Goal: Information Seeking & Learning: Learn about a topic

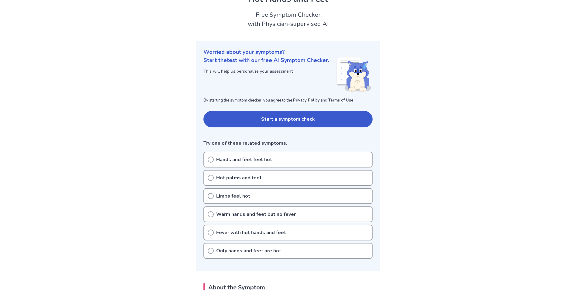
scroll to position [61, 0]
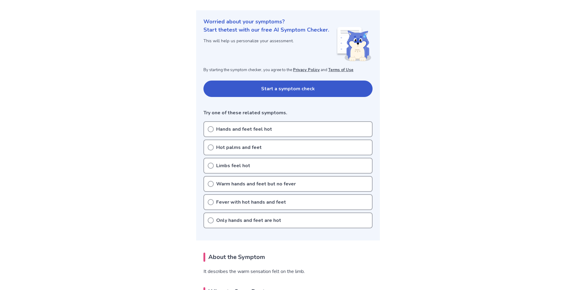
drag, startPoint x: 211, startPoint y: 220, endPoint x: 248, endPoint y: 226, distance: 37.5
click at [212, 220] on icon at bounding box center [211, 220] width 6 height 6
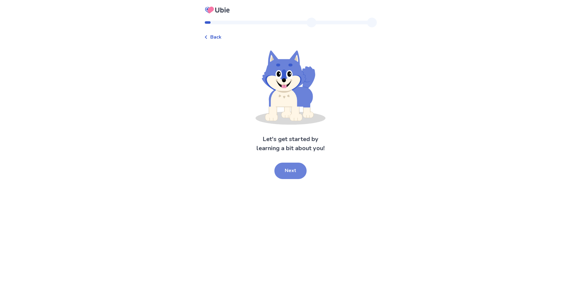
click at [294, 170] on button "Next" at bounding box center [290, 170] width 32 height 16
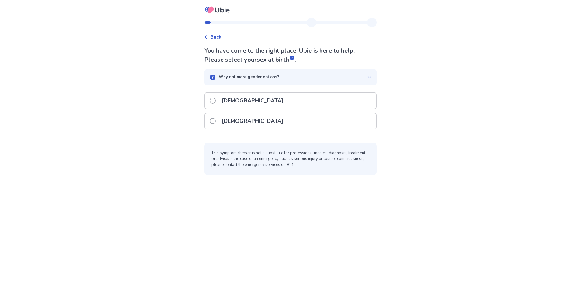
click at [216, 122] on span at bounding box center [213, 121] width 6 height 6
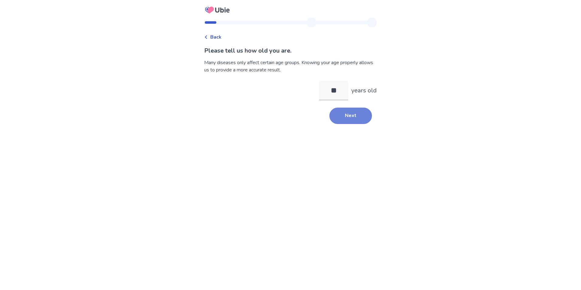
type input "**"
click at [359, 113] on button "Next" at bounding box center [350, 115] width 43 height 16
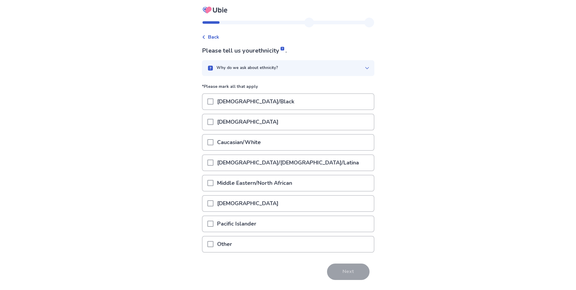
drag, startPoint x: 212, startPoint y: 142, endPoint x: 269, endPoint y: 165, distance: 61.5
click at [213, 142] on span at bounding box center [210, 142] width 6 height 6
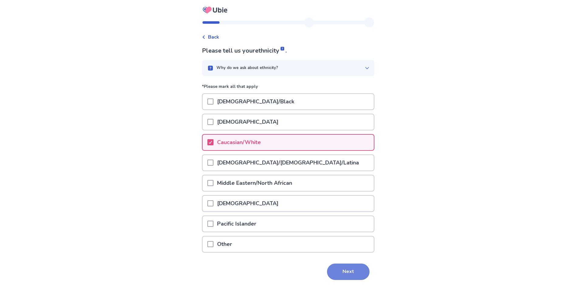
drag, startPoint x: 345, startPoint y: 277, endPoint x: 375, endPoint y: 255, distance: 37.4
click at [345, 275] on button "Next" at bounding box center [348, 271] width 43 height 16
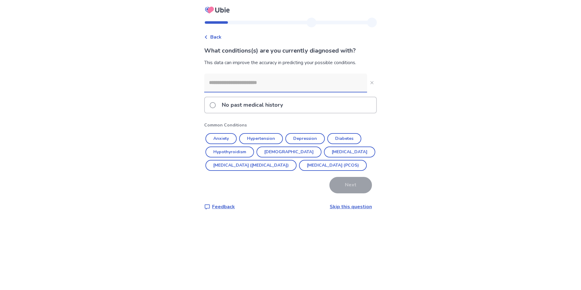
click at [216, 104] on span at bounding box center [213, 105] width 6 height 6
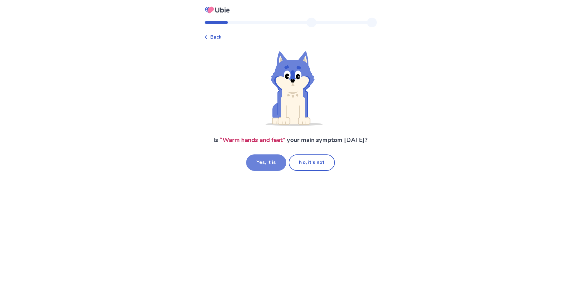
click at [270, 163] on button "Yes, it is" at bounding box center [266, 162] width 40 height 16
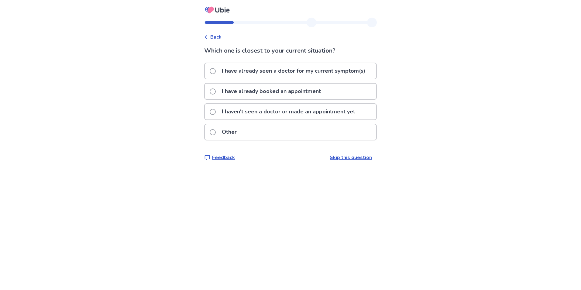
click at [213, 112] on div "I haven't seen a doctor or made an appointment yet" at bounding box center [290, 111] width 171 height 15
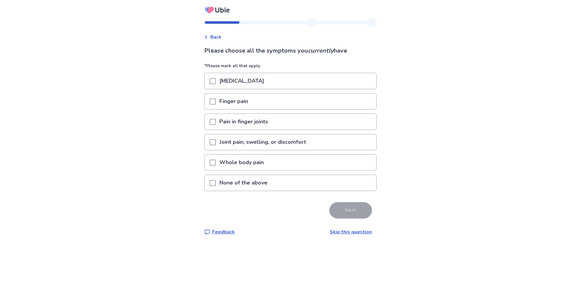
click at [216, 182] on span at bounding box center [213, 183] width 6 height 6
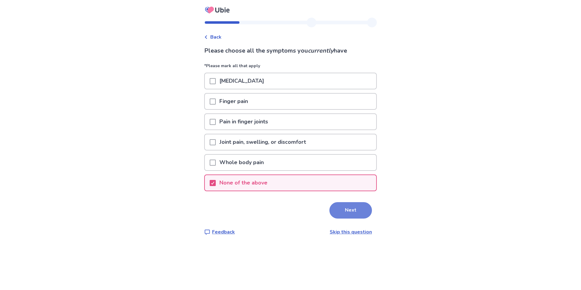
click at [347, 211] on button "Next" at bounding box center [350, 210] width 43 height 16
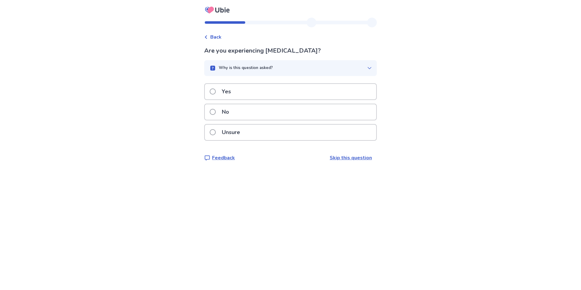
click at [215, 94] on label "Yes" at bounding box center [222, 91] width 25 height 15
click at [215, 90] on span at bounding box center [213, 91] width 6 height 6
click at [213, 93] on div "Yes" at bounding box center [290, 91] width 171 height 15
click at [215, 92] on span at bounding box center [213, 91] width 6 height 6
drag, startPoint x: 217, startPoint y: 112, endPoint x: 254, endPoint y: 131, distance: 41.3
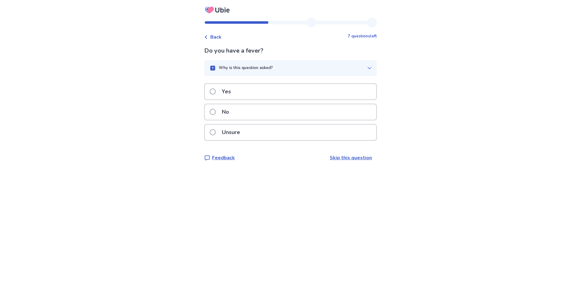
click at [216, 112] on span at bounding box center [213, 112] width 6 height 6
click at [216, 135] on span at bounding box center [213, 132] width 6 height 6
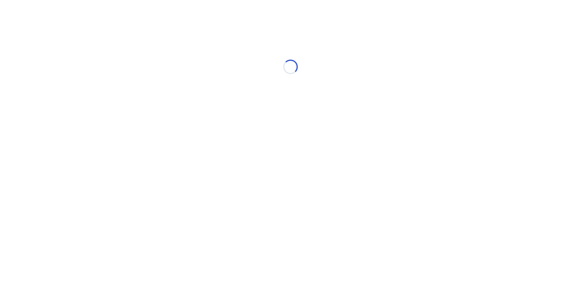
select select "*"
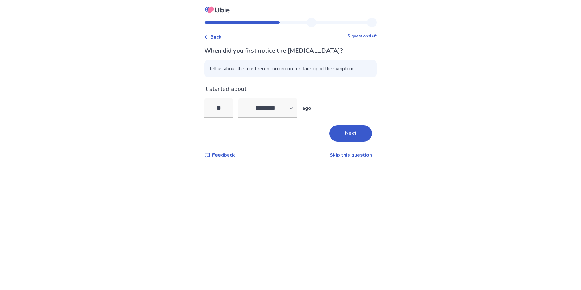
type input "*"
click at [364, 136] on button "Next" at bounding box center [350, 133] width 43 height 16
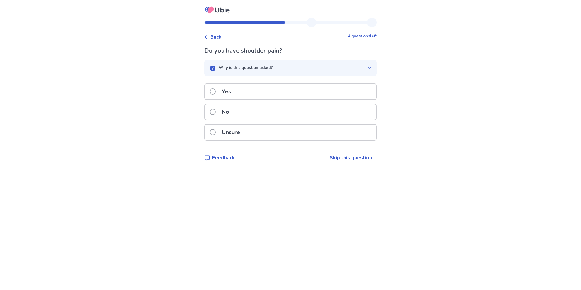
click at [216, 91] on span at bounding box center [213, 91] width 6 height 6
click at [214, 114] on label "No" at bounding box center [221, 111] width 23 height 15
click at [215, 90] on span at bounding box center [213, 91] width 6 height 6
click at [215, 134] on span at bounding box center [213, 132] width 6 height 6
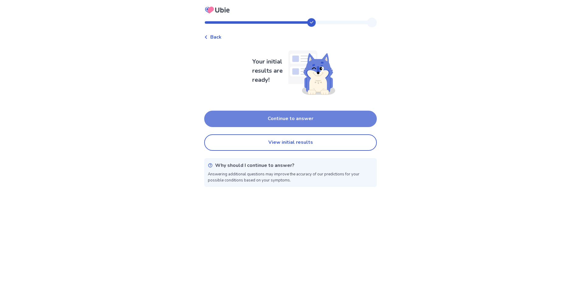
click at [312, 121] on button "Continue to answer" at bounding box center [290, 119] width 172 height 16
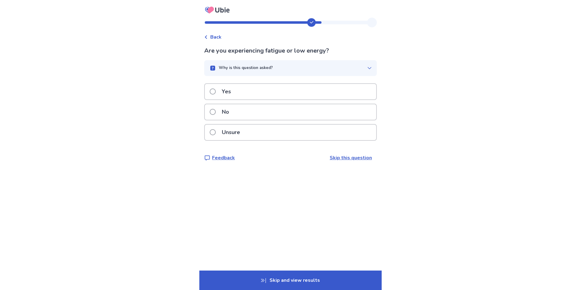
click at [216, 92] on span at bounding box center [213, 91] width 6 height 6
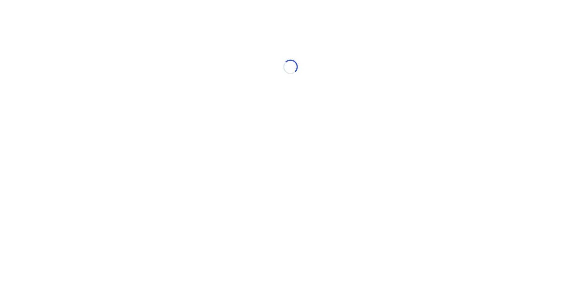
select select "*"
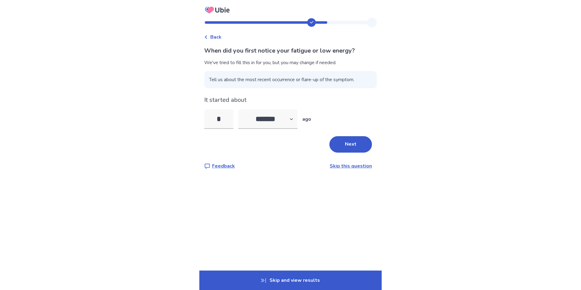
drag, startPoint x: 226, startPoint y: 115, endPoint x: 203, endPoint y: 111, distance: 23.7
click at [203, 111] on div "Back When did you first notice your fatigue or low energy? We've tried to fill …" at bounding box center [290, 99] width 182 height 162
type input "*"
click at [295, 120] on select "******* ****** ******* ******** *******" at bounding box center [267, 118] width 59 height 19
select select "*"
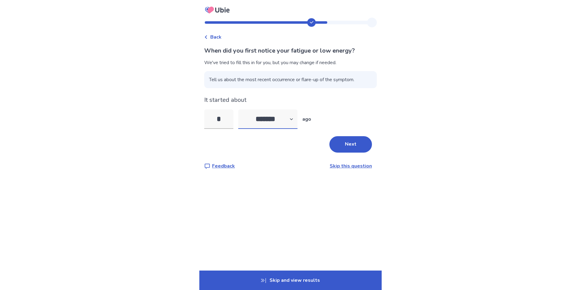
click at [242, 109] on select "******* ****** ******* ******** *******" at bounding box center [267, 118] width 59 height 19
click at [341, 148] on button "Next" at bounding box center [350, 144] width 43 height 16
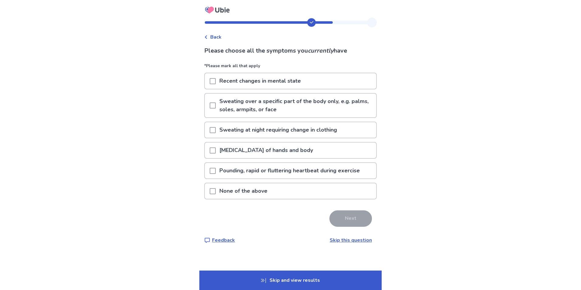
drag, startPoint x: 217, startPoint y: 80, endPoint x: 278, endPoint y: 97, distance: 64.3
click at [220, 76] on div "Recent changes in mental state" at bounding box center [290, 80] width 171 height 15
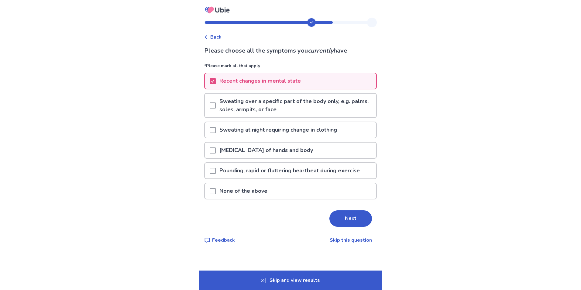
drag, startPoint x: 217, startPoint y: 150, endPoint x: 260, endPoint y: 202, distance: 67.6
click at [216, 150] on span at bounding box center [213, 150] width 6 height 6
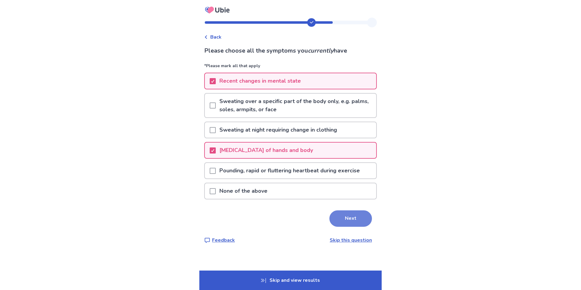
drag, startPoint x: 357, startPoint y: 227, endPoint x: 355, endPoint y: 223, distance: 3.8
click at [356, 227] on div "Please choose all the symptoms you currently have *Please mark all that apply R…" at bounding box center [290, 144] width 172 height 197
drag, startPoint x: 355, startPoint y: 218, endPoint x: 360, endPoint y: 214, distance: 5.8
click at [355, 218] on button "Next" at bounding box center [350, 218] width 43 height 16
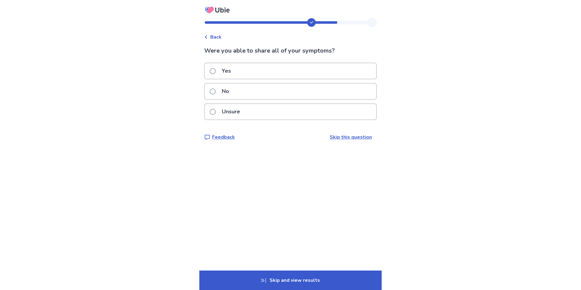
click at [216, 72] on span at bounding box center [213, 71] width 6 height 6
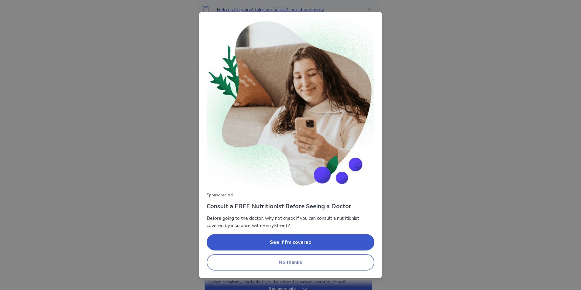
click at [311, 262] on button "No thanks" at bounding box center [290, 262] width 168 height 16
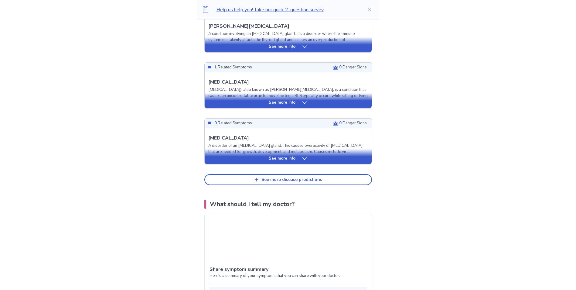
scroll to position [243, 0]
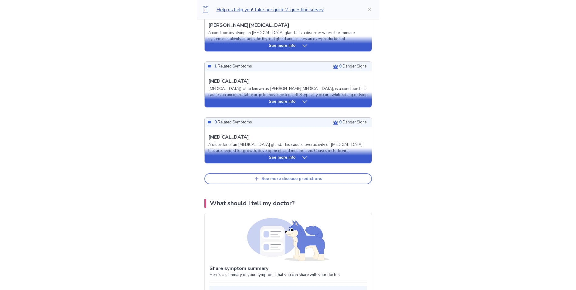
click at [333, 177] on button "See more disease predictions" at bounding box center [288, 178] width 168 height 11
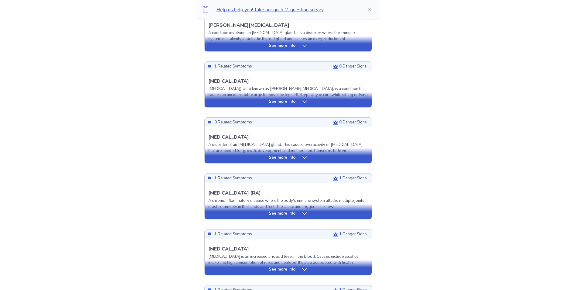
click at [304, 214] on icon at bounding box center [304, 213] width 5 height 2
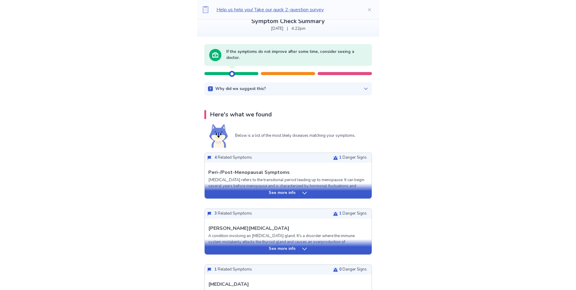
scroll to position [61, 0]
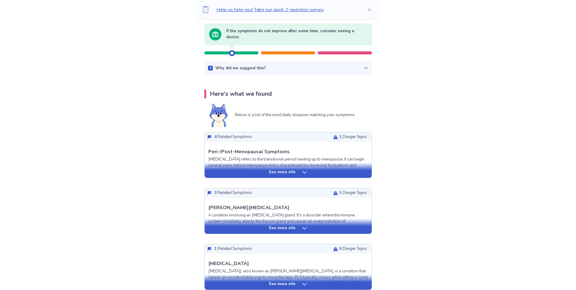
click at [303, 173] on icon at bounding box center [305, 172] width 6 height 6
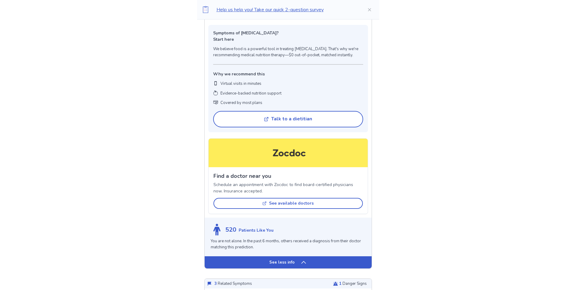
scroll to position [455, 0]
